Goal: Task Accomplishment & Management: Use online tool/utility

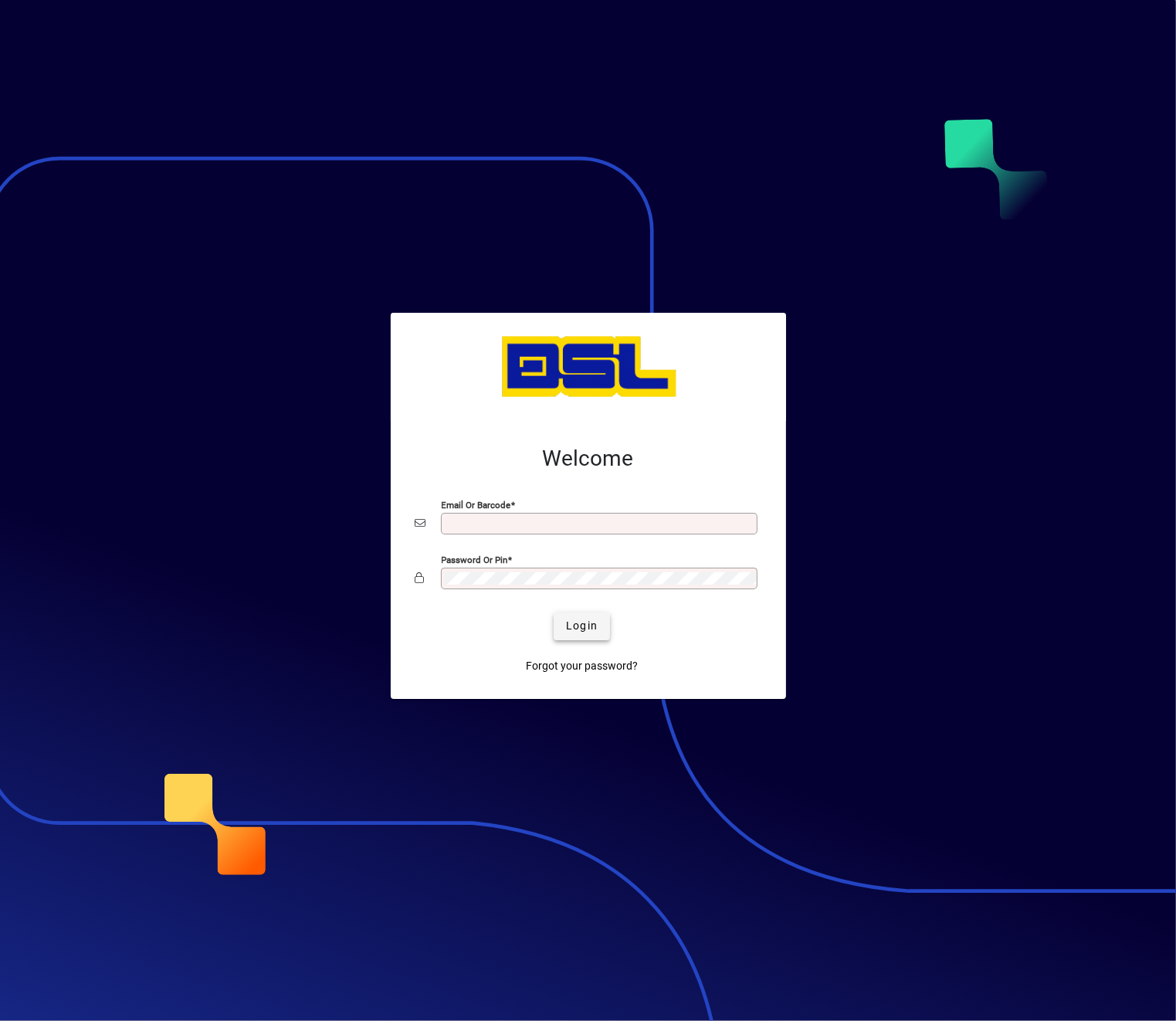
type input "**********"
click at [575, 624] on span "Login" at bounding box center [581, 626] width 31 height 16
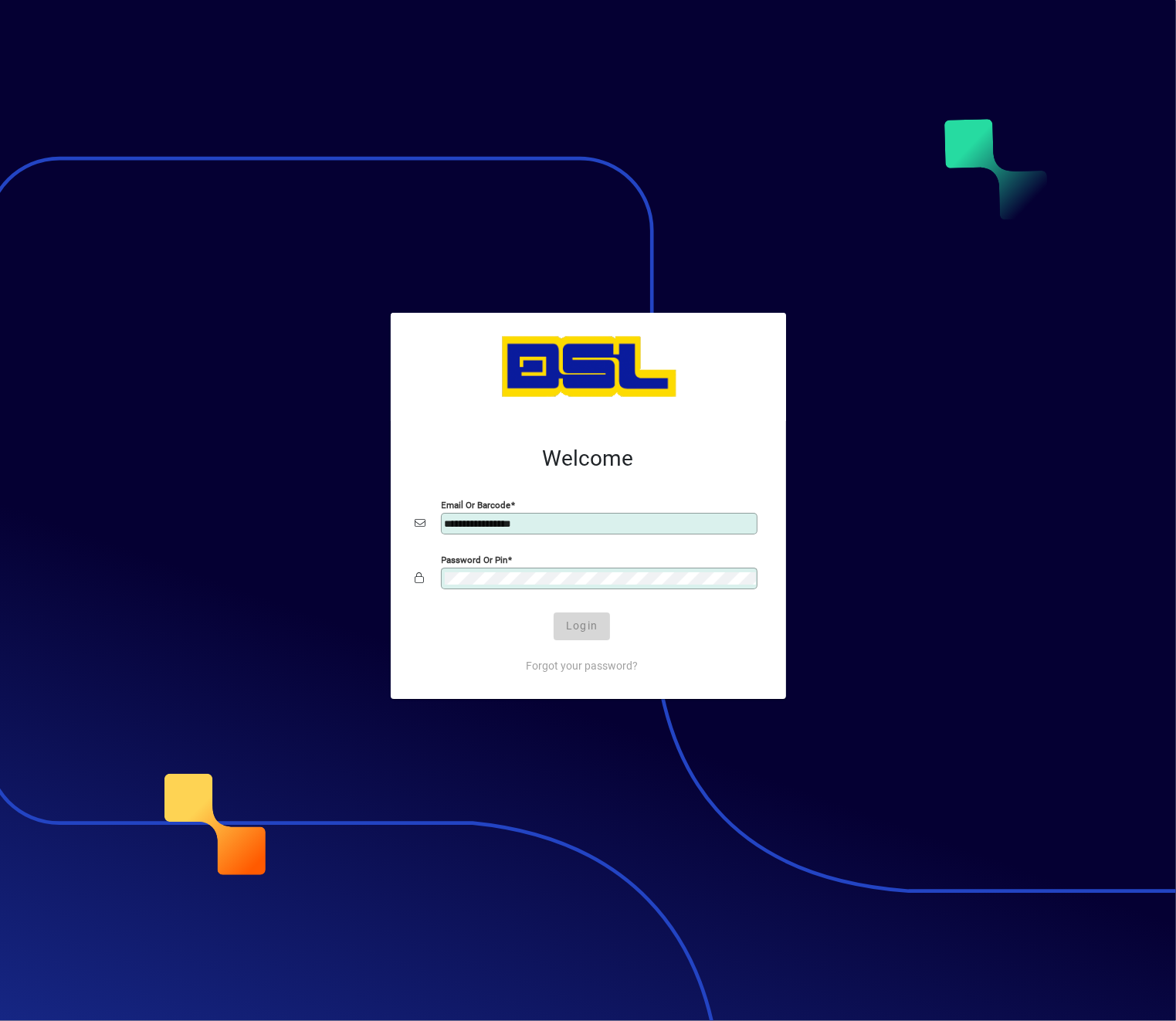
click at [575, 624] on div "Login" at bounding box center [582, 626] width 346 height 27
